Goal: Task Accomplishment & Management: Manage account settings

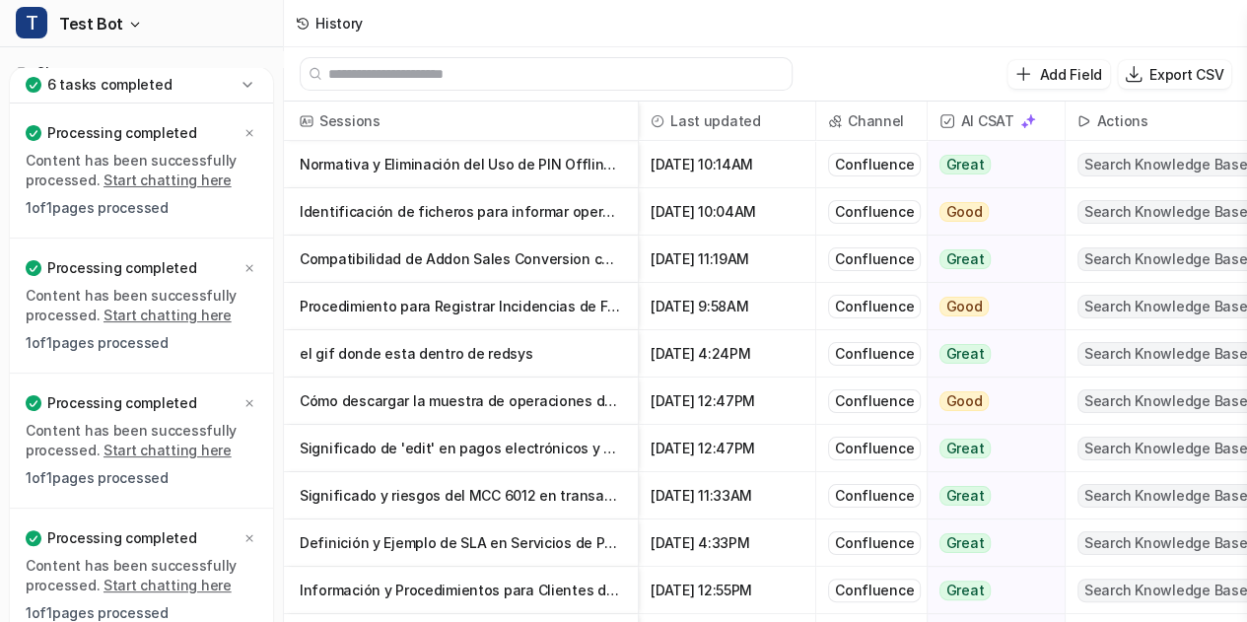
click at [252, 81] on icon at bounding box center [248, 85] width 20 height 20
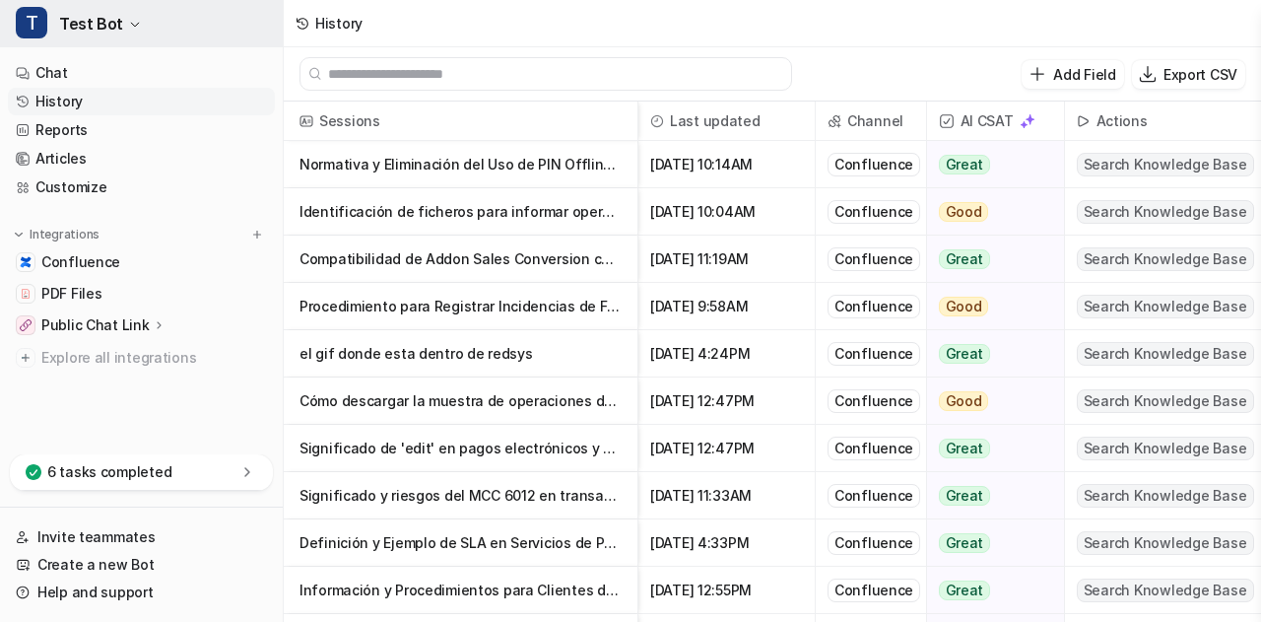
click at [130, 34] on button "T Test Bot" at bounding box center [141, 23] width 283 height 47
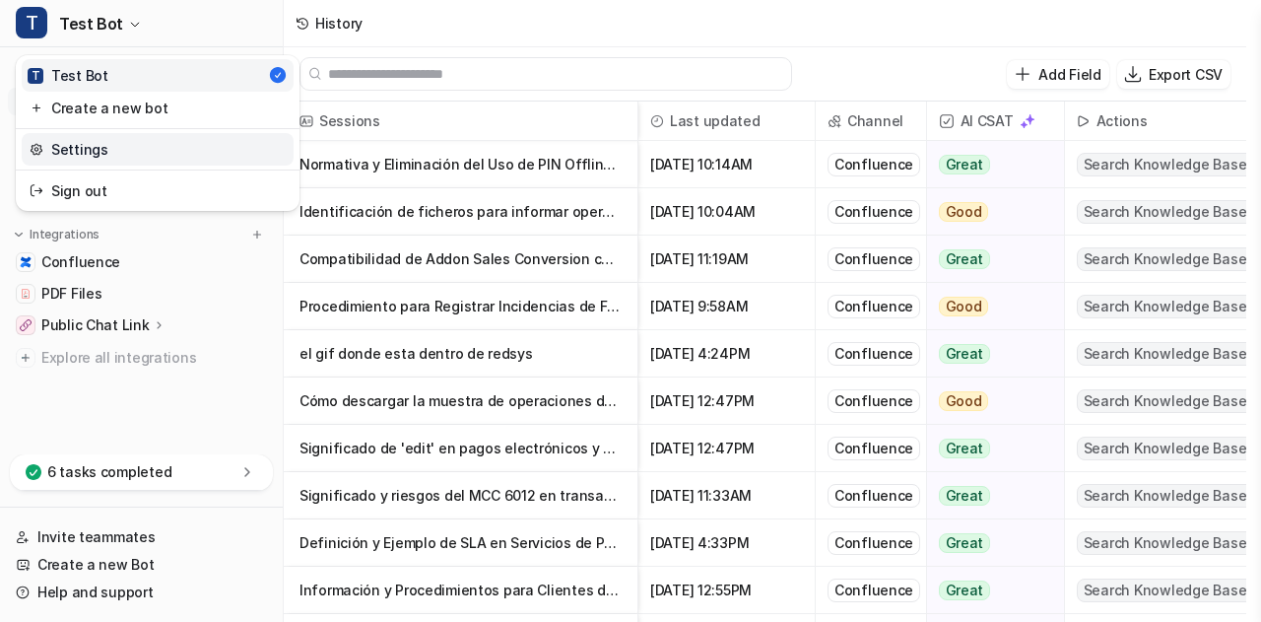
click at [104, 154] on link "Settings" at bounding box center [158, 149] width 272 height 33
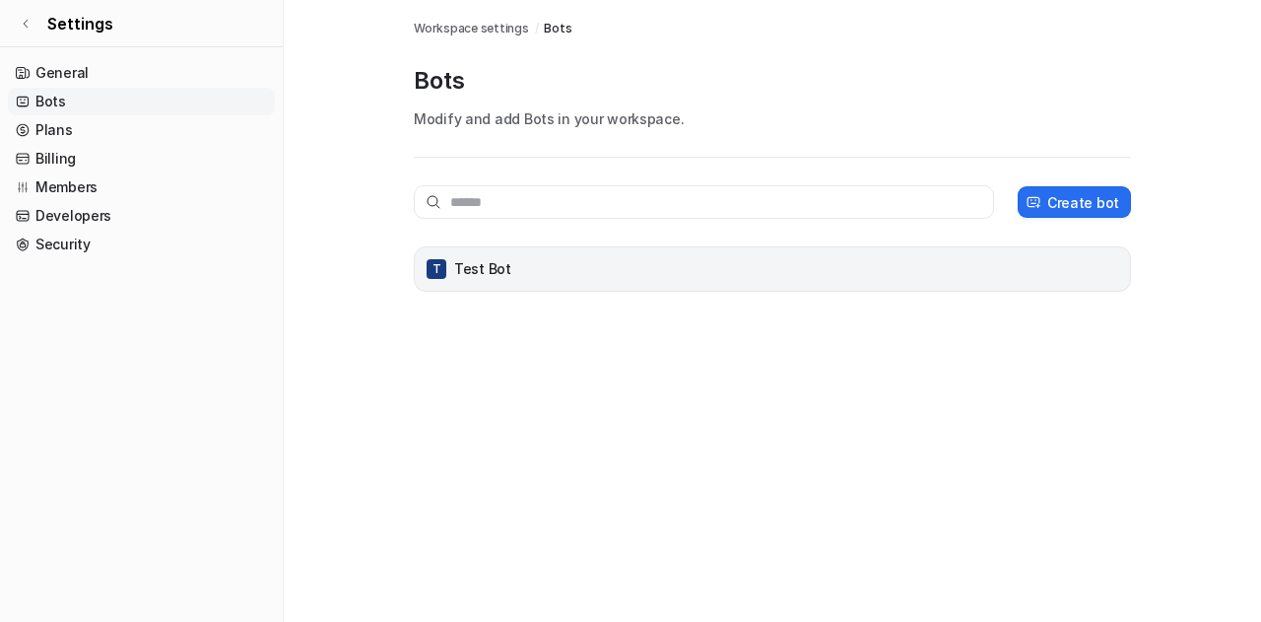
click at [540, 274] on div "T Test Bot" at bounding box center [773, 269] width 700 height 28
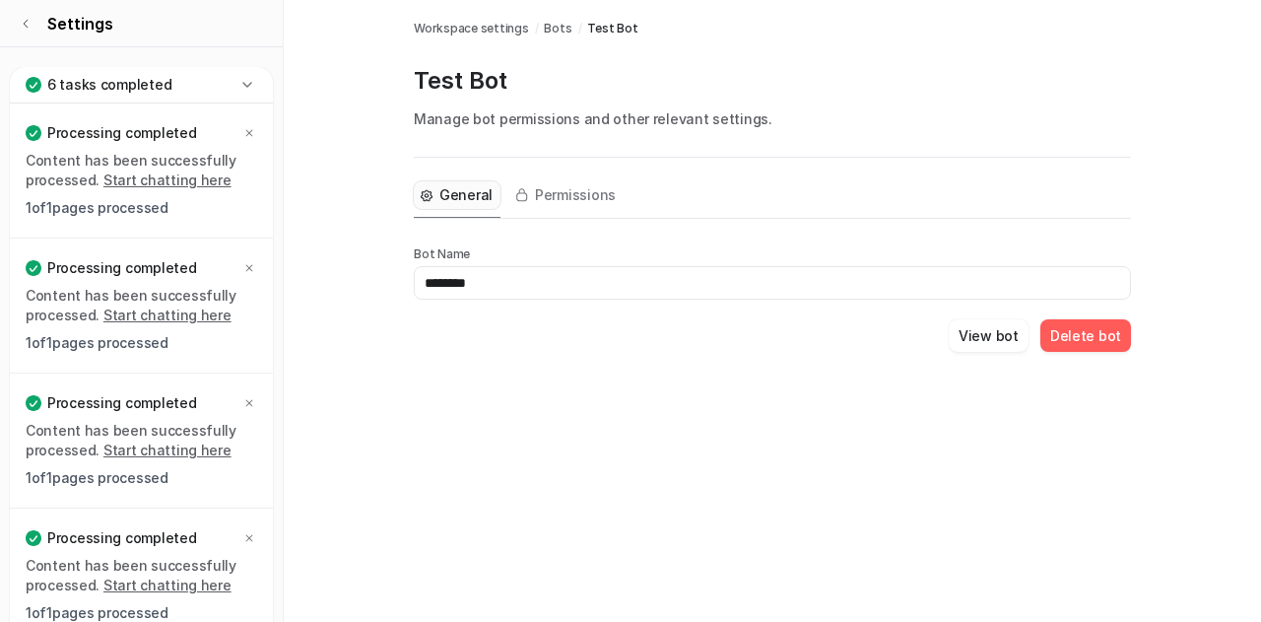
click at [554, 275] on input "********" at bounding box center [772, 283] width 717 height 34
type input "*"
type input "***"
click at [816, 406] on div "Bots Workspace settings / Bots / Test Bot Test Bot Manage bot permissions and o…" at bounding box center [630, 311] width 1261 height 622
click at [584, 185] on span "Permissions" at bounding box center [575, 195] width 81 height 20
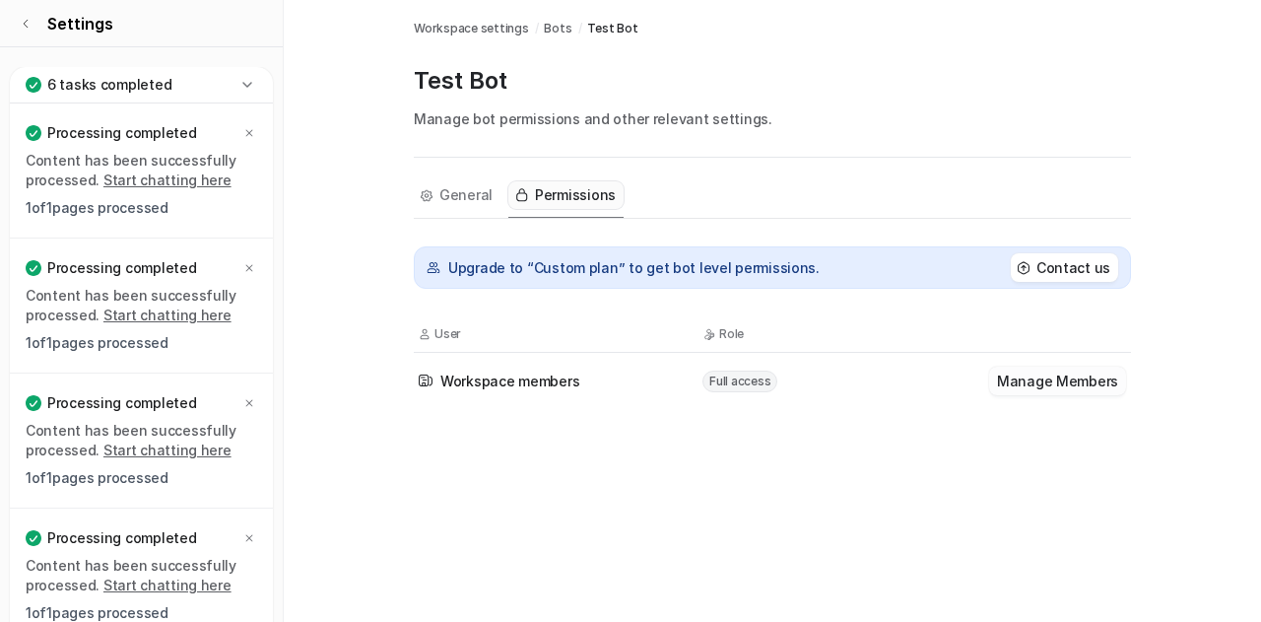
click at [1045, 381] on button "Manage Members" at bounding box center [1057, 381] width 137 height 29
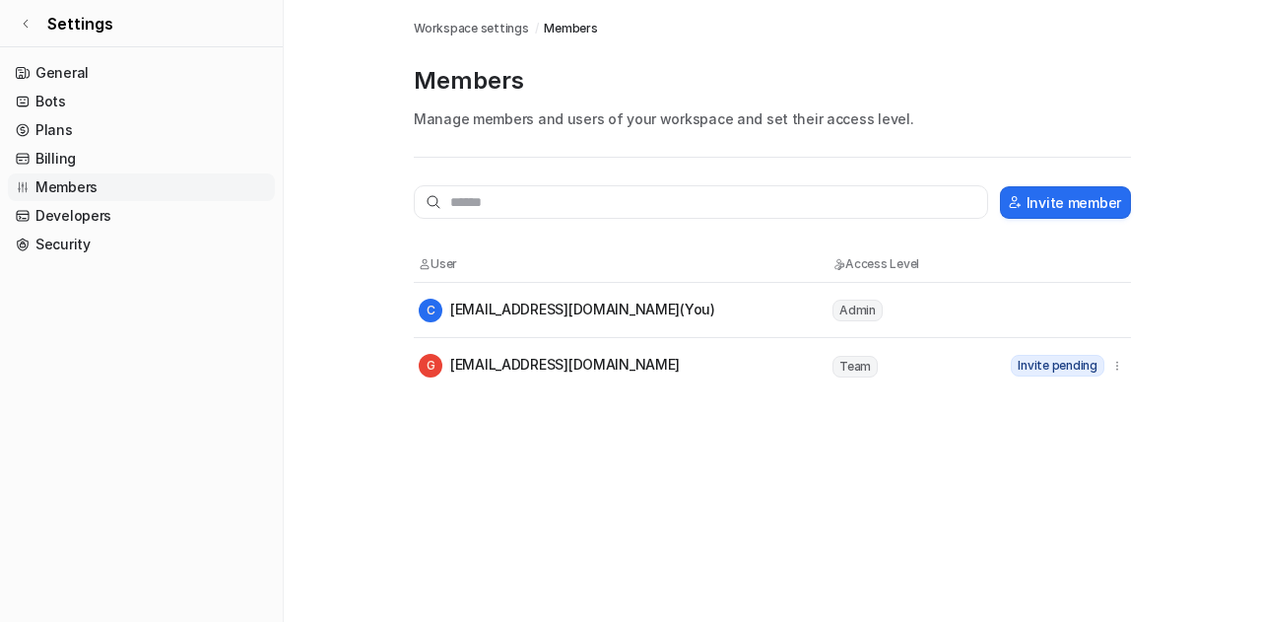
click at [493, 33] on span "Workspace settings" at bounding box center [471, 29] width 115 height 18
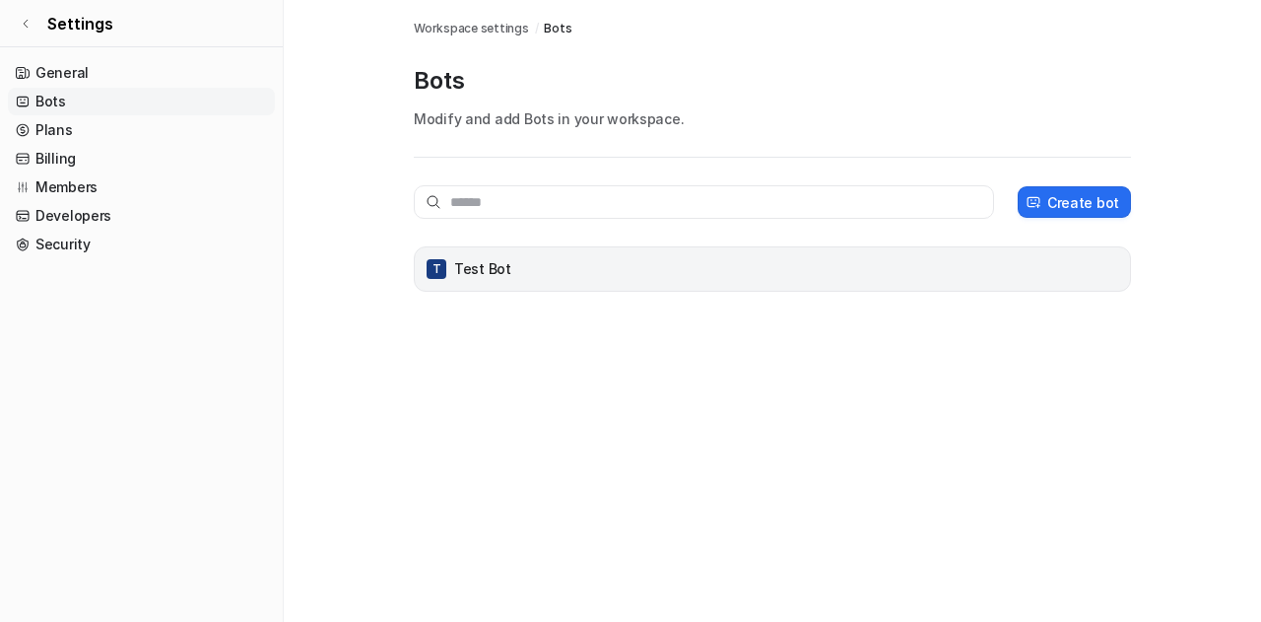
click at [482, 269] on p "Test Bot" at bounding box center [482, 269] width 57 height 20
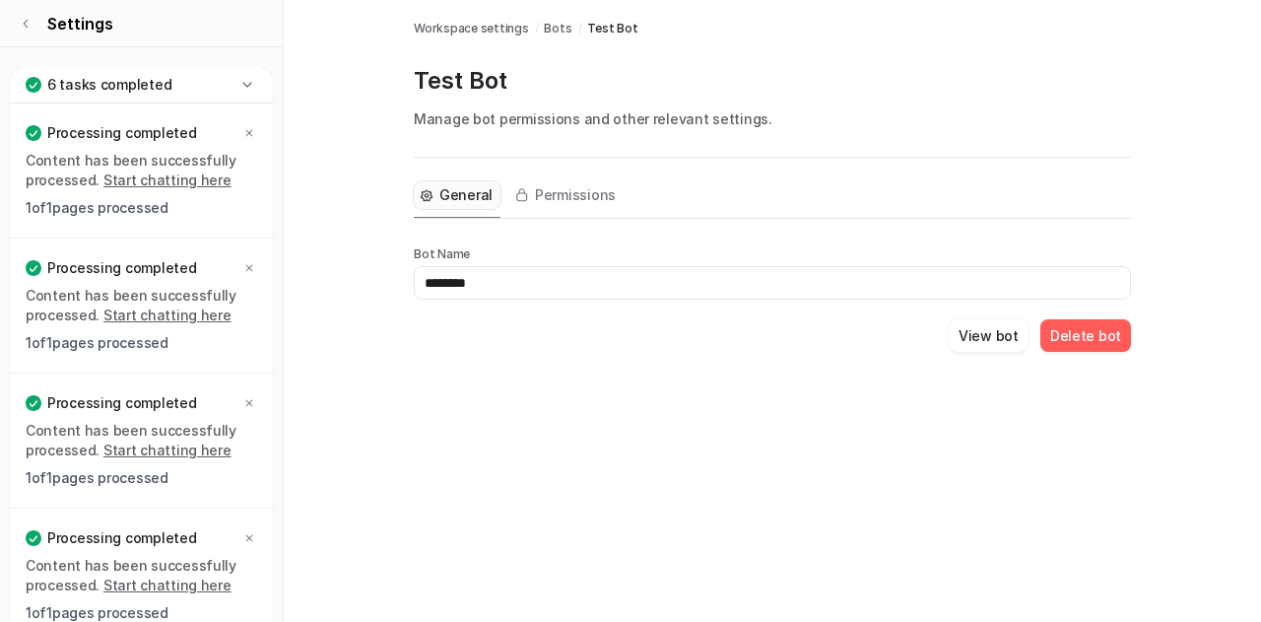
click at [250, 82] on icon at bounding box center [246, 84] width 9 height 5
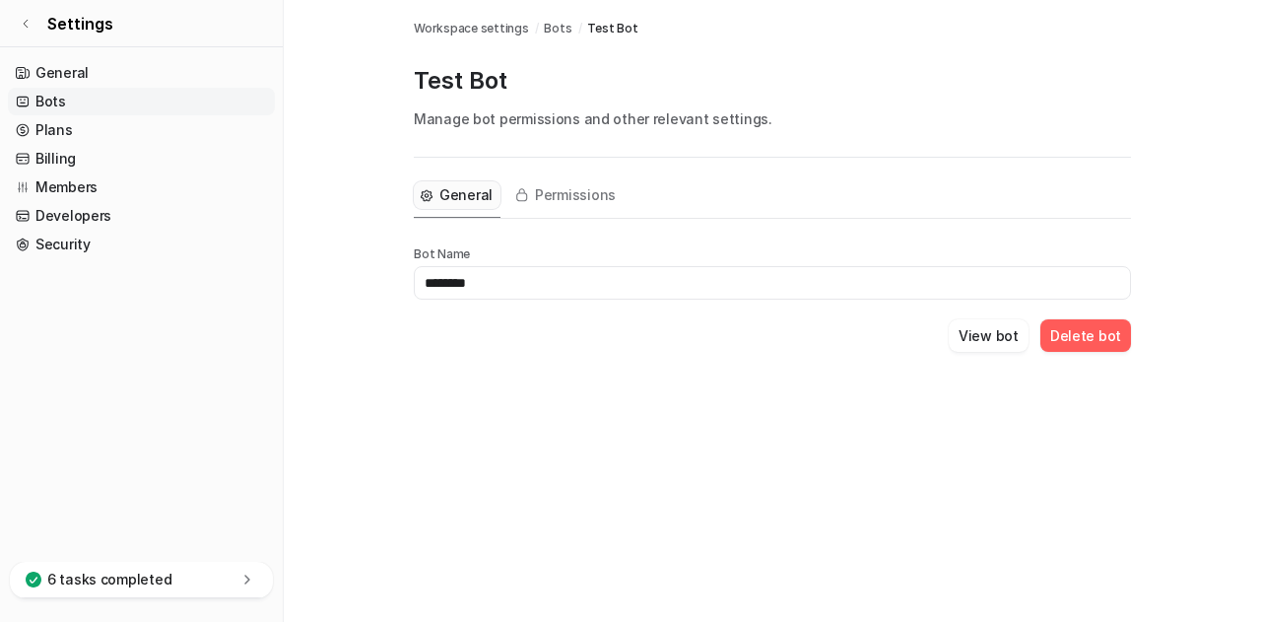
click at [475, 287] on input "********" at bounding box center [772, 283] width 717 height 34
drag, startPoint x: 476, startPoint y: 287, endPoint x: 422, endPoint y: 284, distance: 54.3
click at [422, 284] on input "********" at bounding box center [772, 283] width 717 height 34
click at [574, 188] on span "Permissions" at bounding box center [575, 195] width 81 height 20
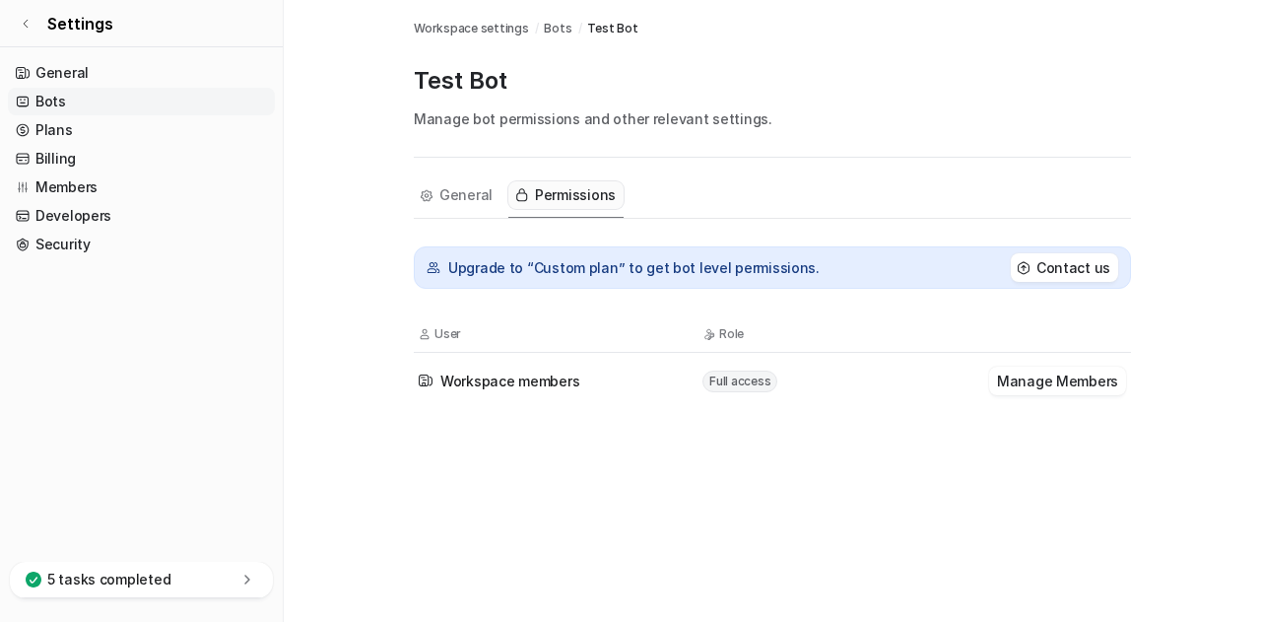
click at [471, 383] on span "Workspace members" at bounding box center [510, 381] width 139 height 21
click at [739, 382] on span "Full access" at bounding box center [740, 382] width 75 height 22
click at [1080, 378] on button "Manage Members" at bounding box center [1057, 381] width 137 height 29
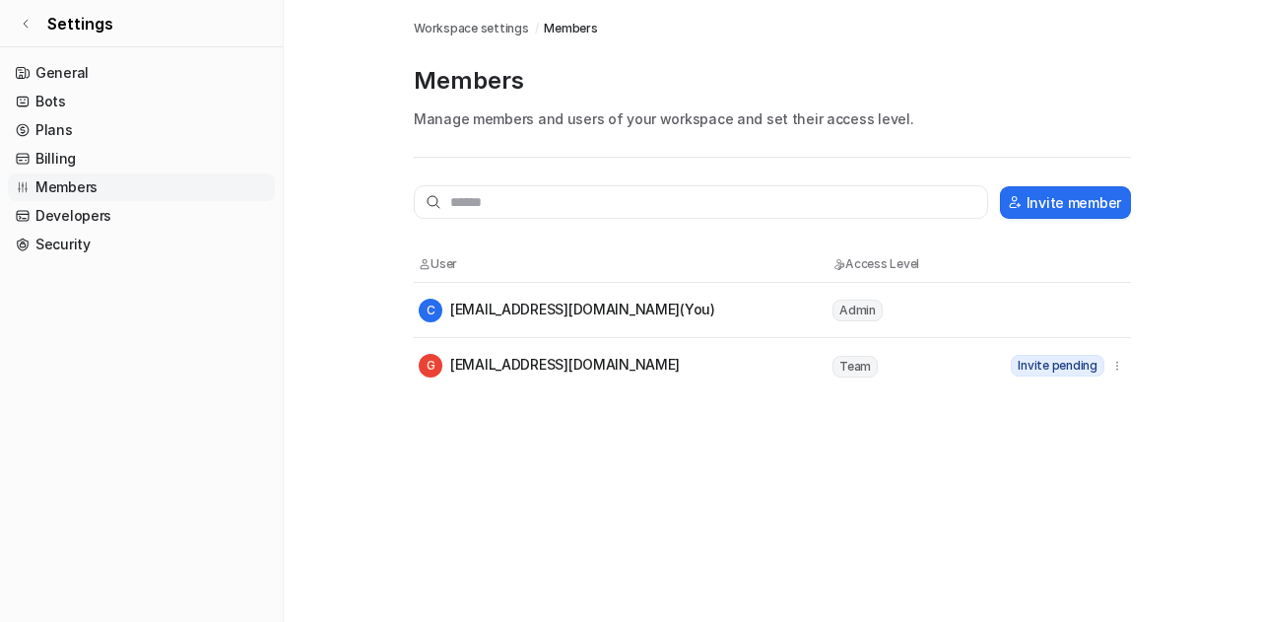
click at [525, 304] on div "C [EMAIL_ADDRESS][DOMAIN_NAME] (You)" at bounding box center [567, 311] width 297 height 24
click at [69, 96] on link "Bots" at bounding box center [141, 102] width 267 height 28
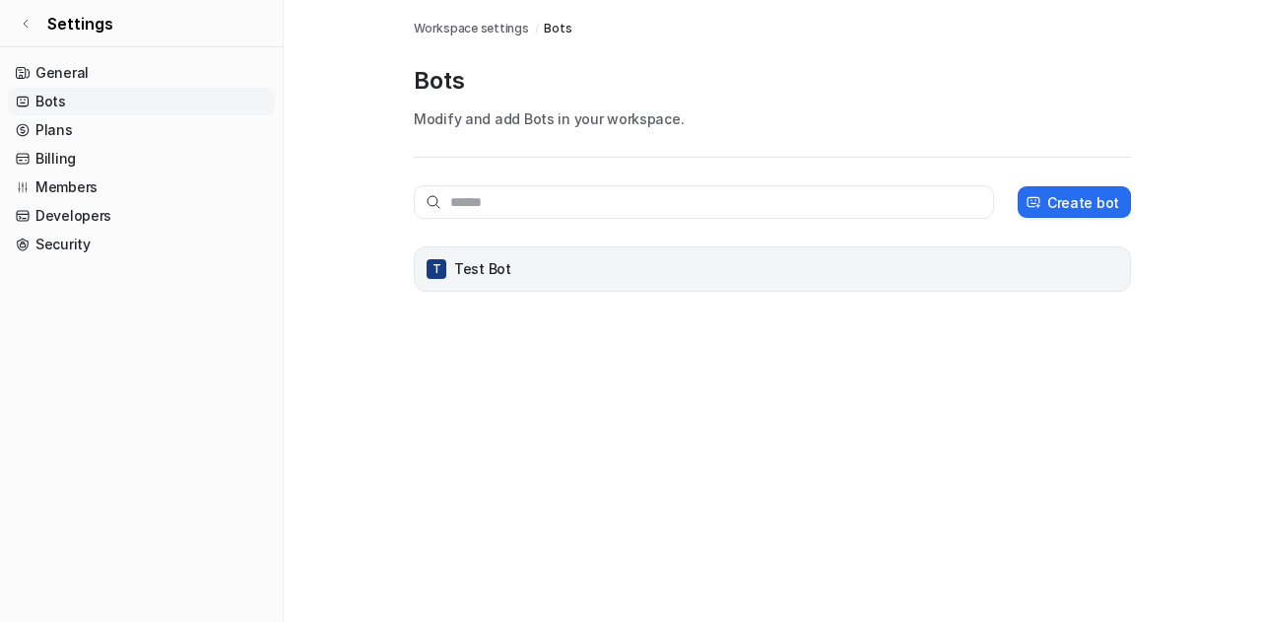
click at [530, 268] on div "T Test Bot" at bounding box center [773, 269] width 700 height 28
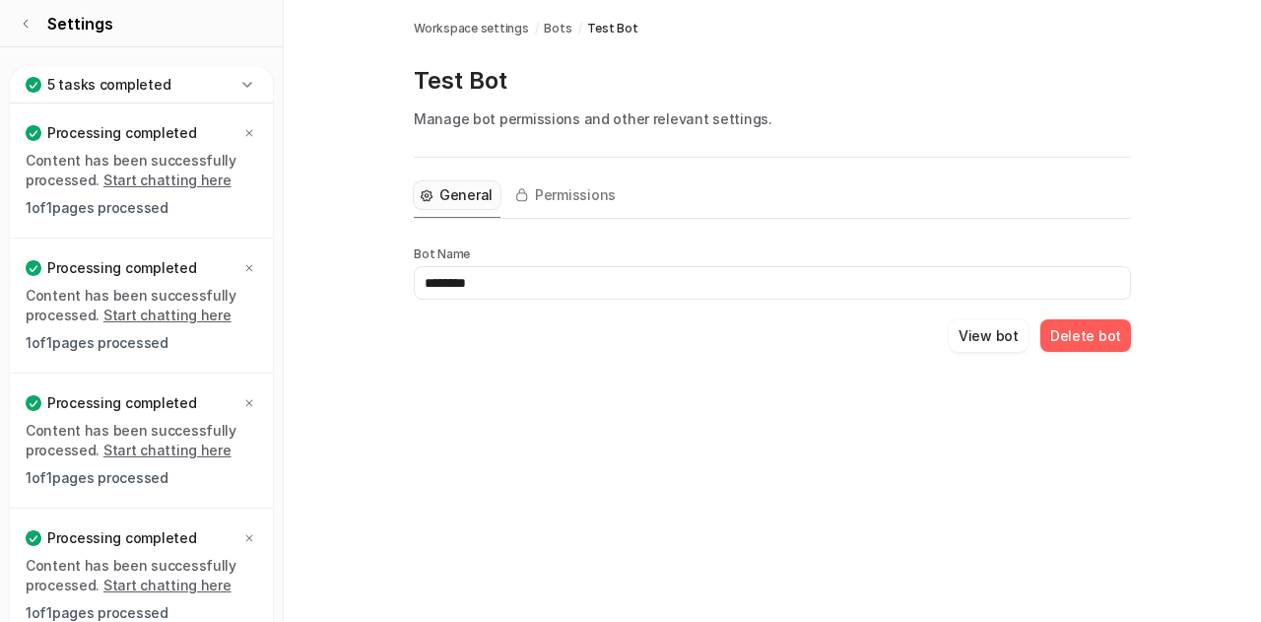
drag, startPoint x: 524, startPoint y: 279, endPoint x: 420, endPoint y: 280, distance: 104.5
click at [420, 280] on input "********" at bounding box center [772, 283] width 717 height 34
click at [250, 89] on icon at bounding box center [248, 85] width 20 height 20
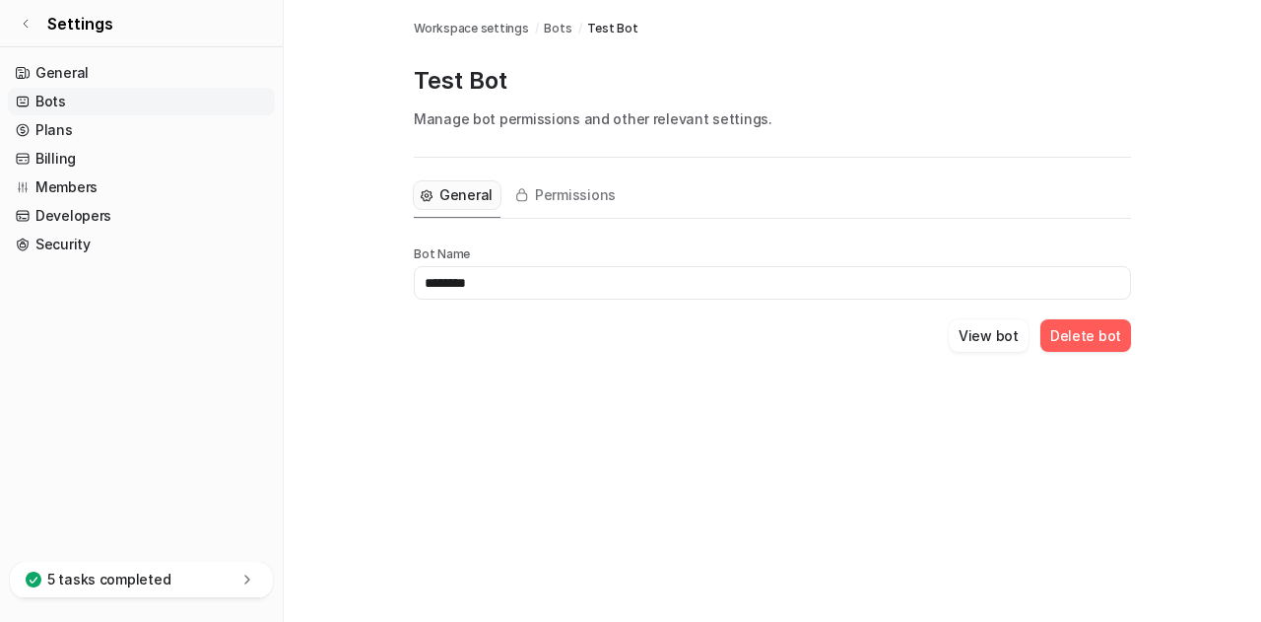
click at [552, 462] on div "Bots Workspace settings / Bots / Test Bot Test Bot Manage bot permissions and o…" at bounding box center [630, 311] width 1261 height 622
